Goal: Find contact information: Find contact information

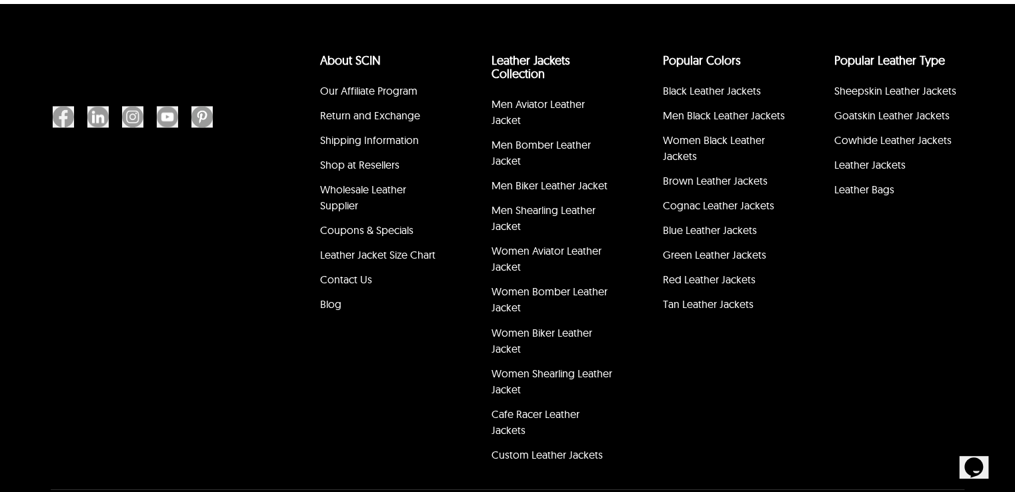
scroll to position [6064, 0]
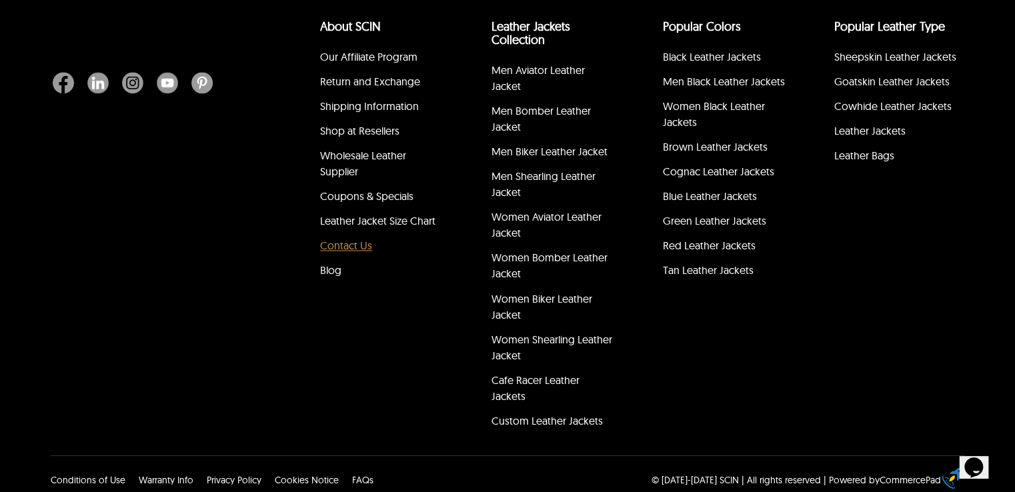
click at [346, 251] on link "Contact Us" at bounding box center [346, 245] width 52 height 13
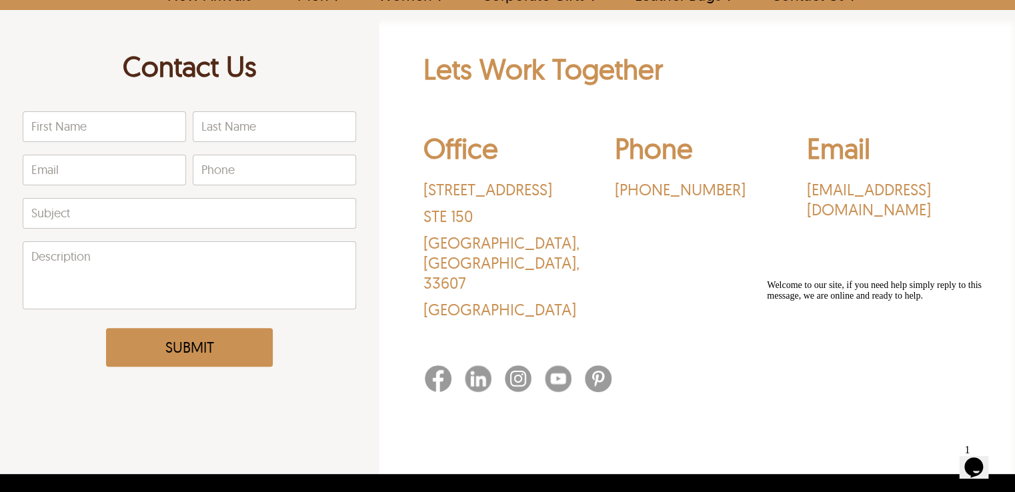
scroll to position [91, 0]
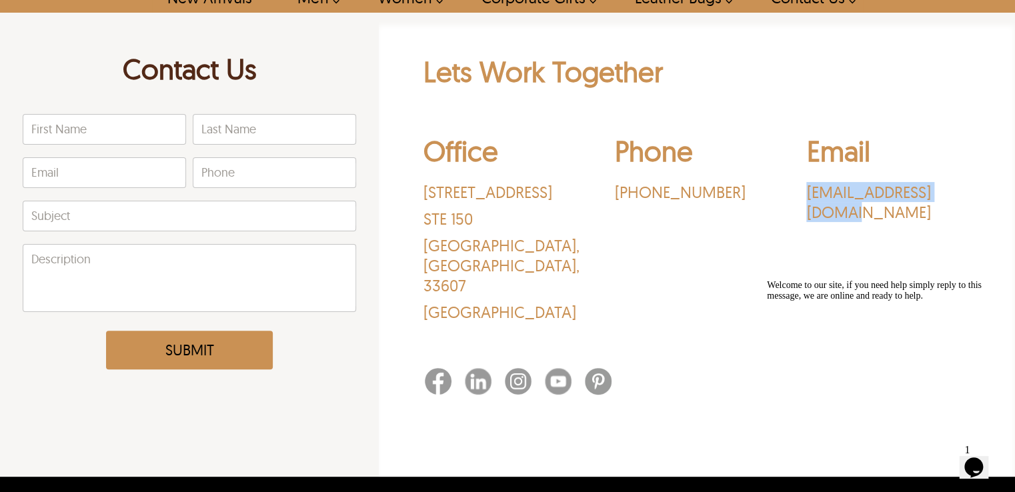
drag, startPoint x: 804, startPoint y: 182, endPoint x: 979, endPoint y: 189, distance: 175.6
click at [979, 189] on div "Lets Work Together Office [STREET_ADDRESS] Phone ‪[PHONE_NUMBER]‬ Email [EMAIL_…" at bounding box center [697, 227] width 623 height 347
copy p "[EMAIL_ADDRESS][DOMAIN_NAME]"
click at [518, 368] on img at bounding box center [518, 381] width 27 height 27
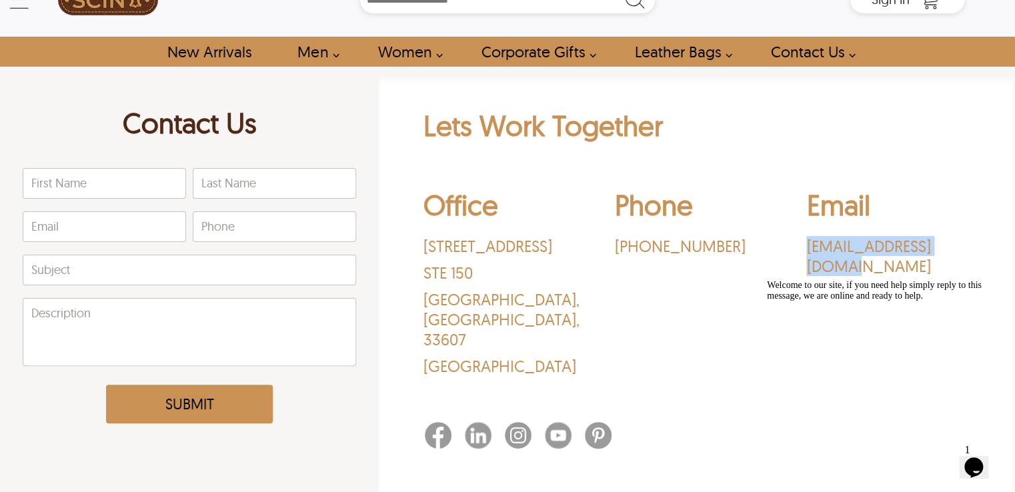
scroll to position [0, 0]
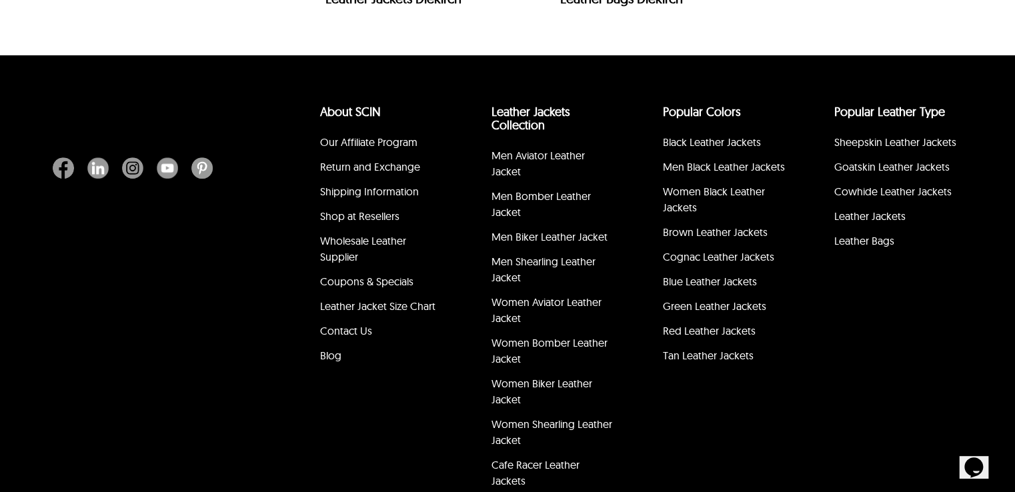
scroll to position [5489, 0]
